Goal: Task Accomplishment & Management: Complete application form

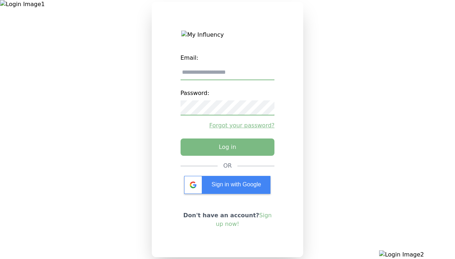
click at [227, 75] on input "email" at bounding box center [228, 72] width 94 height 15
type input "**********"
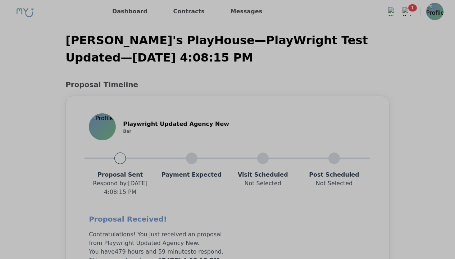
scroll to position [576, 0]
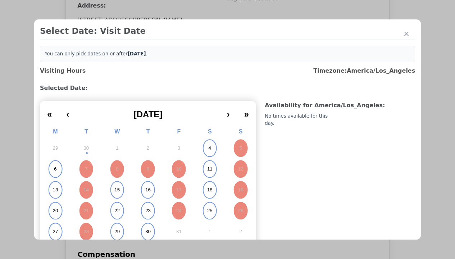
click at [116, 190] on abbr "15" at bounding box center [116, 190] width 5 height 6
click at [180, 120] on div "Please Select Submission Date" at bounding box center [180, 116] width 74 height 7
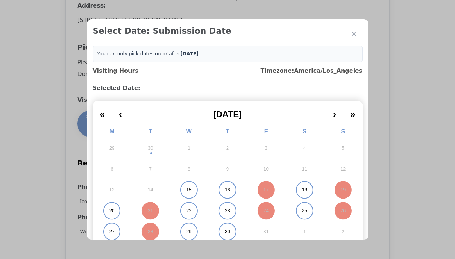
click at [186, 190] on abbr "15" at bounding box center [188, 190] width 5 height 6
